Goal: Information Seeking & Learning: Learn about a topic

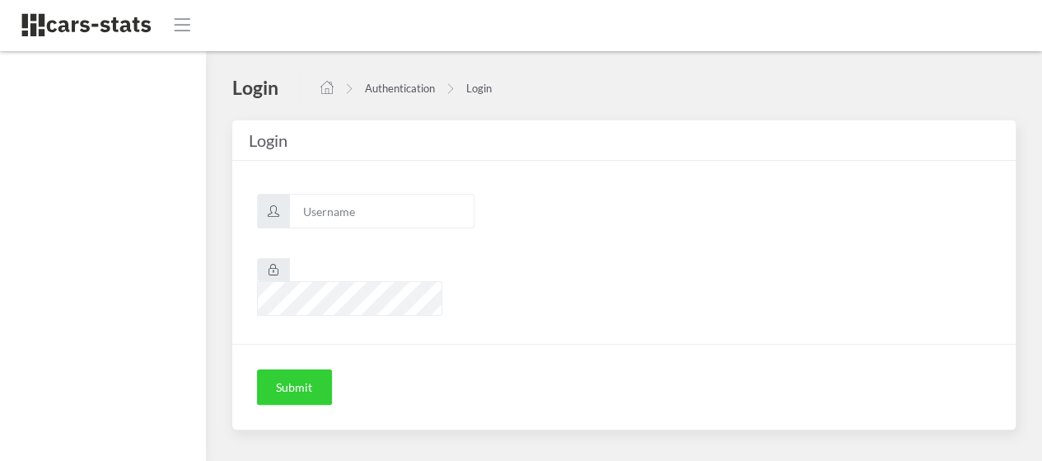
scroll to position [12, 12]
type input "awt"
click at [292, 369] on button "Submit" at bounding box center [294, 387] width 75 height 36
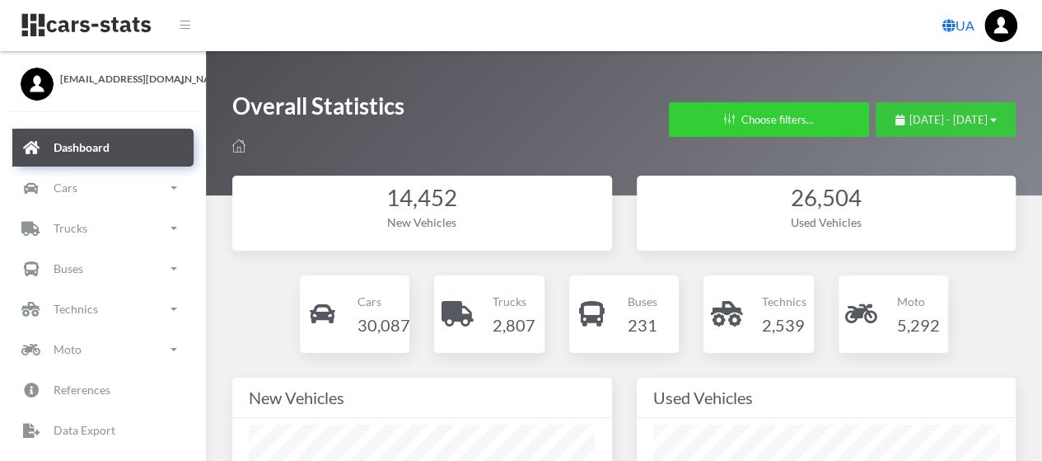
click at [910, 118] on span "August 25, 2025 - September 24, 2025" at bounding box center [949, 119] width 78 height 13
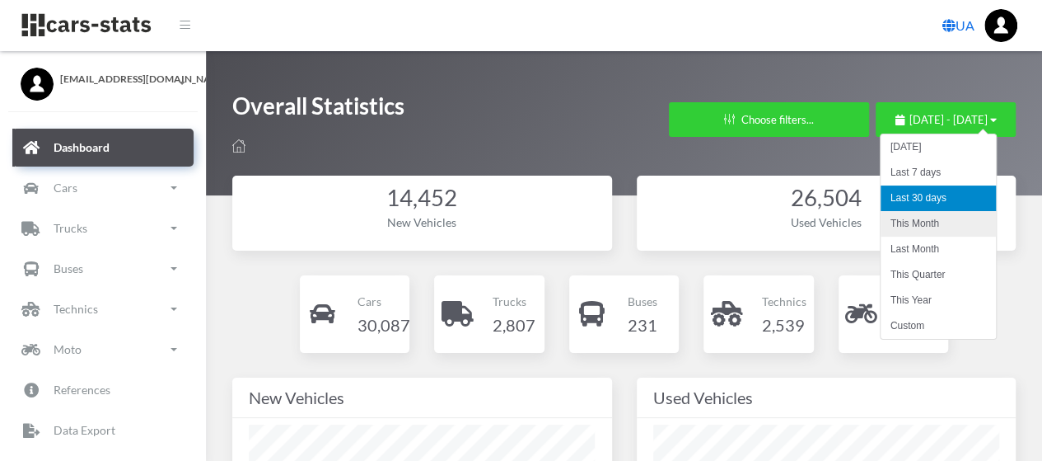
click at [915, 223] on li "This Month" at bounding box center [938, 224] width 115 height 26
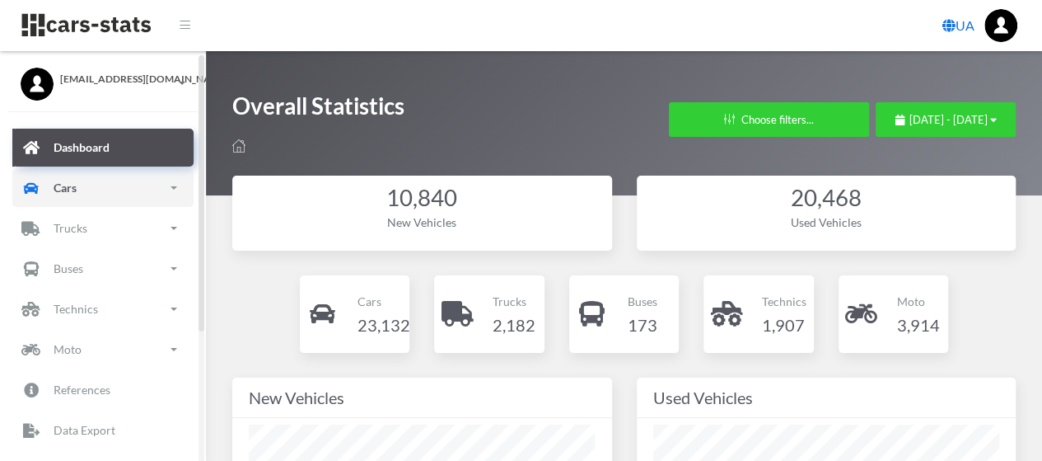
click at [81, 186] on link "Cars" at bounding box center [102, 188] width 181 height 38
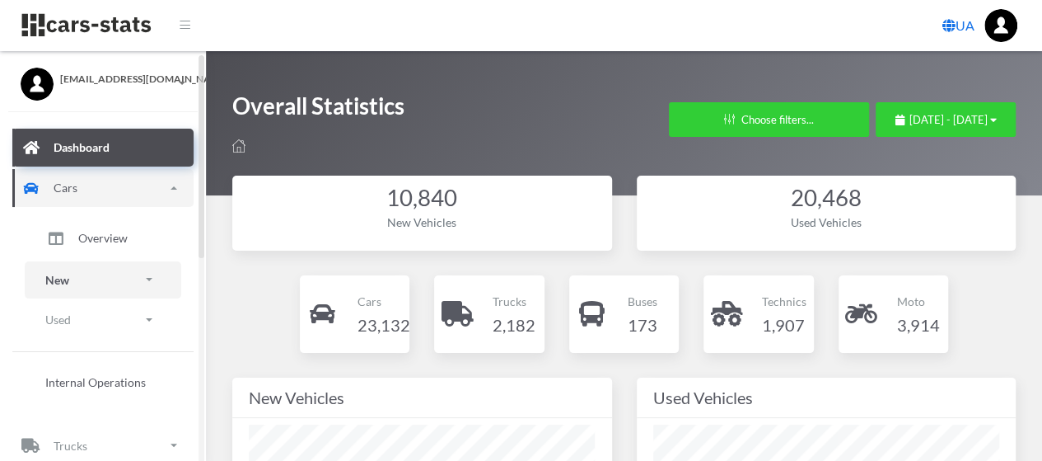
click at [69, 279] on link "New" at bounding box center [103, 279] width 157 height 37
click at [92, 333] on span "Brands" at bounding box center [96, 325] width 36 height 17
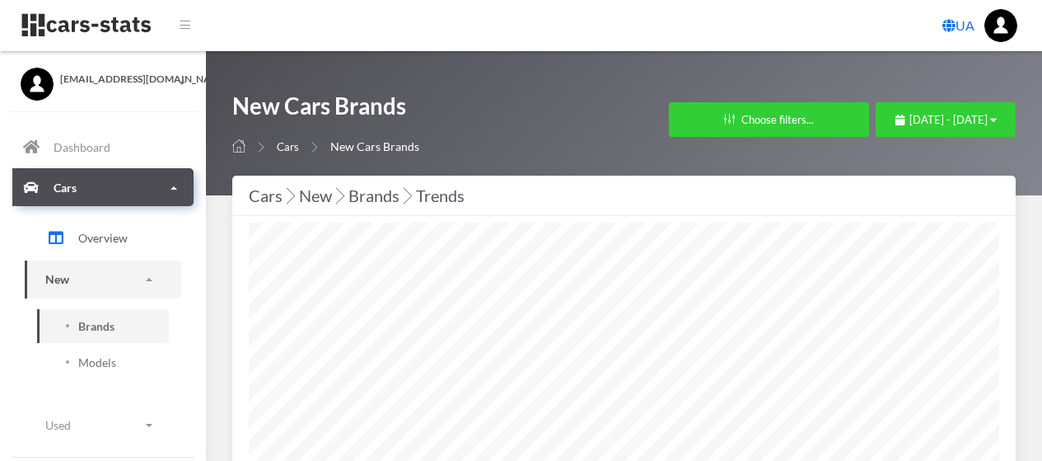
select select "25"
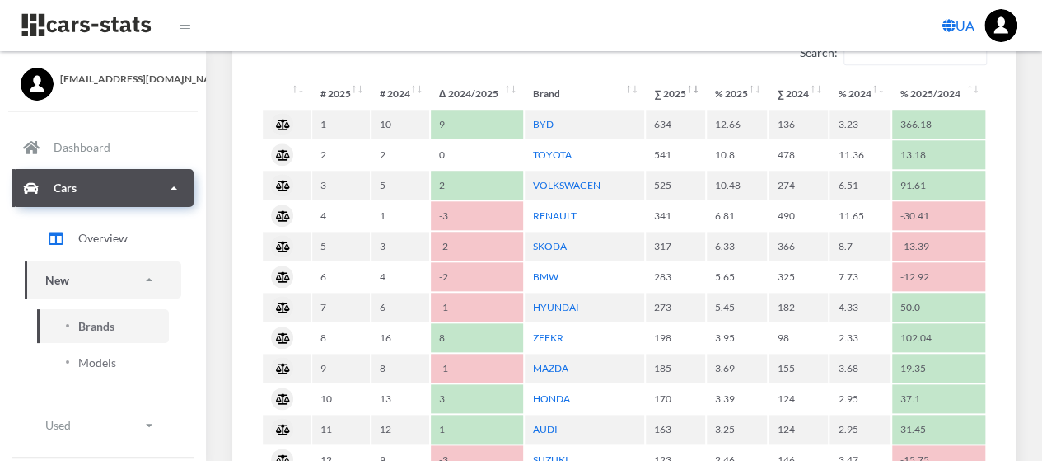
scroll to position [786, 0]
